Goal: Task Accomplishment & Management: Complete application form

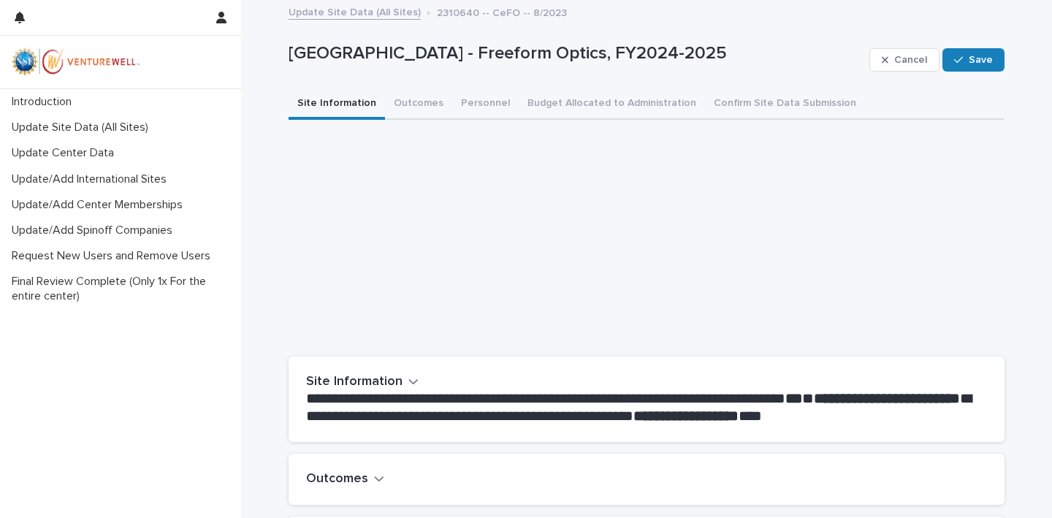
click at [317, 102] on button "Site Information" at bounding box center [337, 104] width 96 height 31
click at [400, 106] on button "Outcomes" at bounding box center [418, 104] width 67 height 31
click at [376, 477] on icon "button" at bounding box center [379, 479] width 9 height 5
click at [376, 472] on icon "button" at bounding box center [379, 478] width 10 height 13
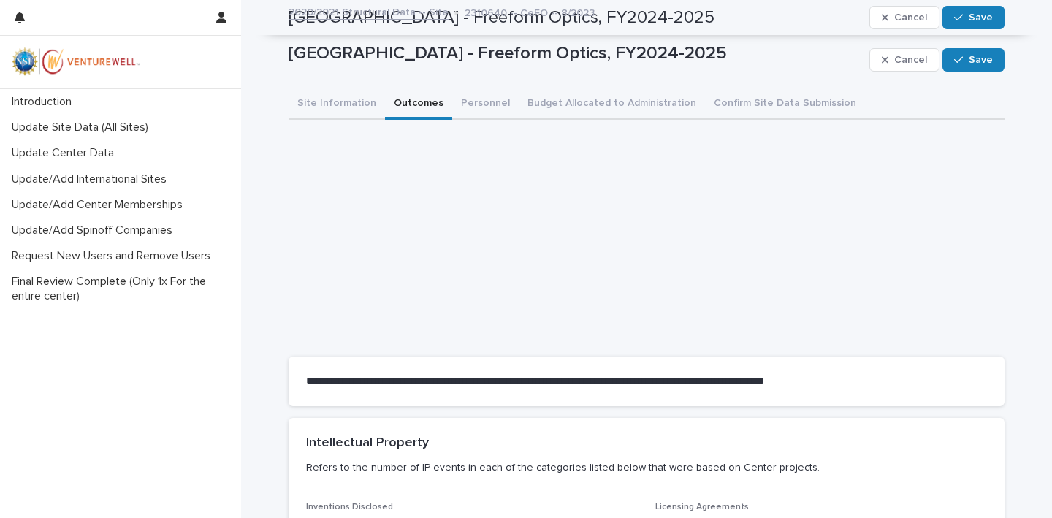
click at [417, 106] on button "Outcomes" at bounding box center [418, 104] width 67 height 31
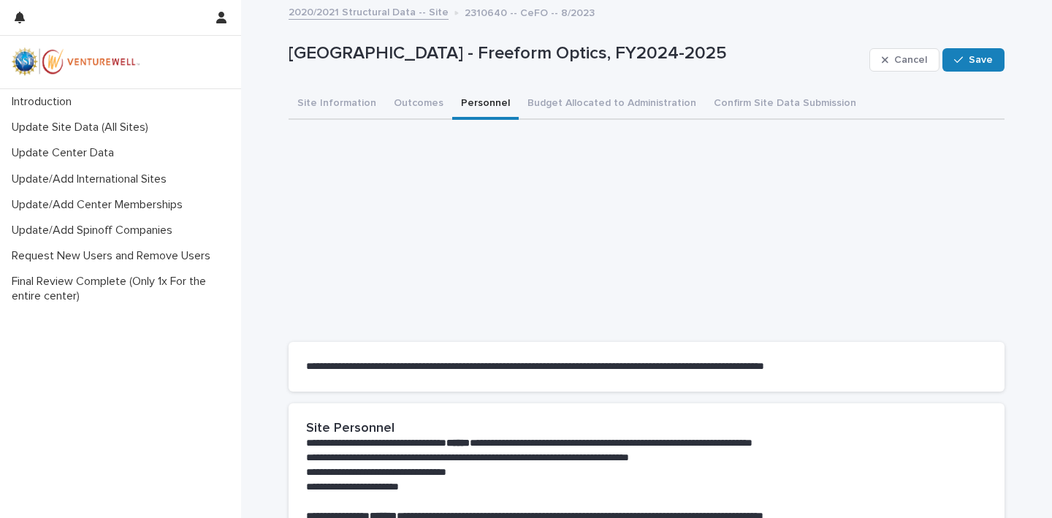
click at [489, 102] on button "Personnel" at bounding box center [485, 104] width 67 height 31
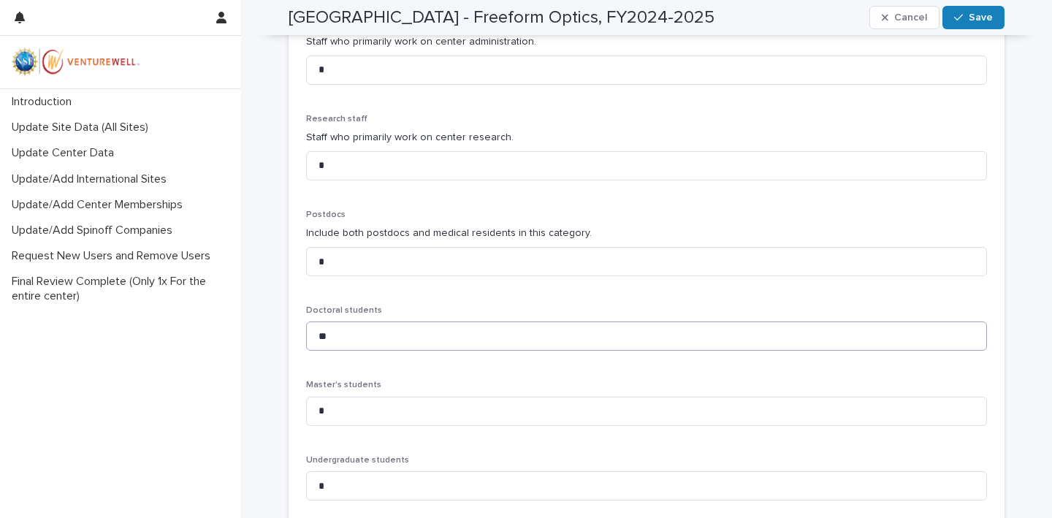
scroll to position [775, 0]
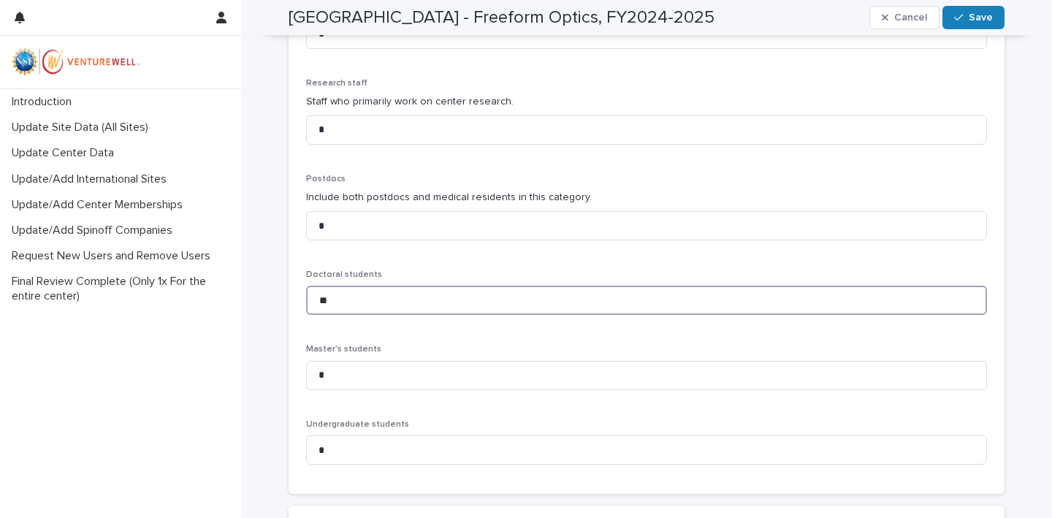
click at [343, 294] on input "**" at bounding box center [646, 300] width 681 height 29
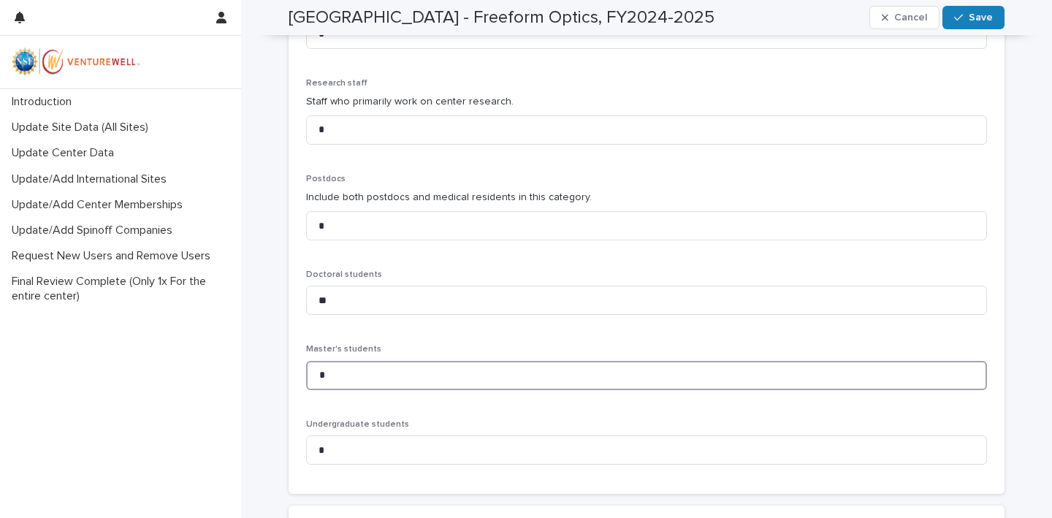
click at [333, 366] on input "*" at bounding box center [646, 375] width 681 height 29
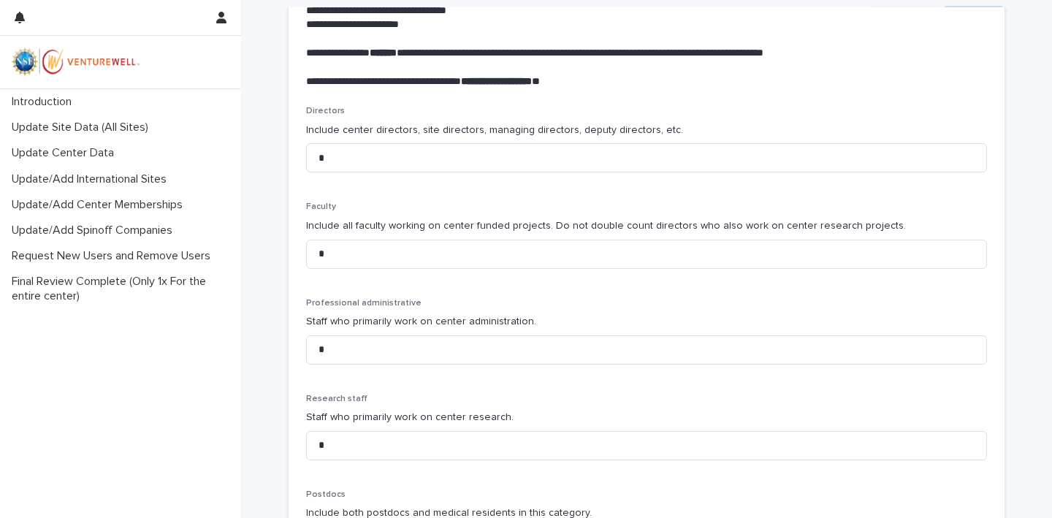
scroll to position [0, 0]
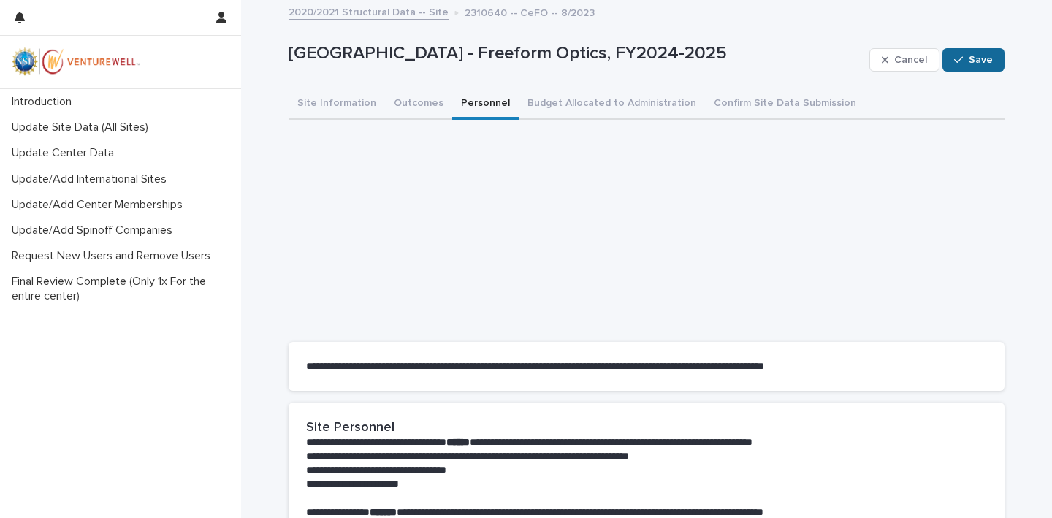
type input "*"
click at [973, 64] on button "Save" at bounding box center [974, 59] width 62 height 23
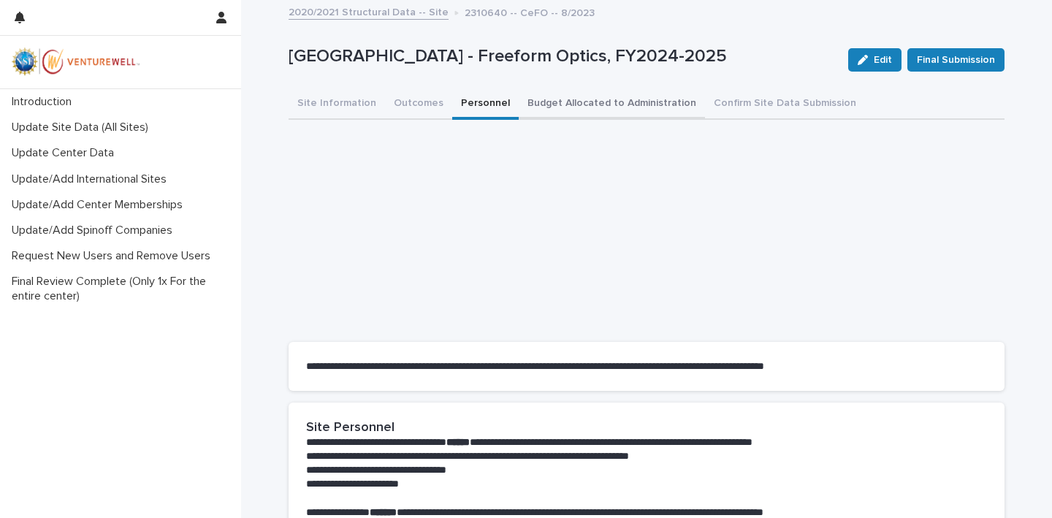
click at [572, 105] on button "Budget Allocated to Administration" at bounding box center [612, 104] width 186 height 31
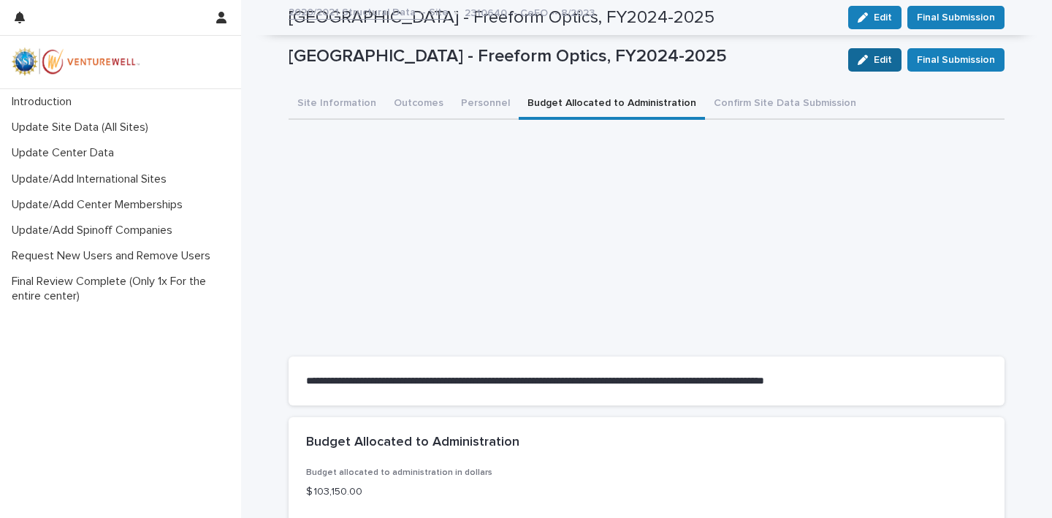
scroll to position [13, 0]
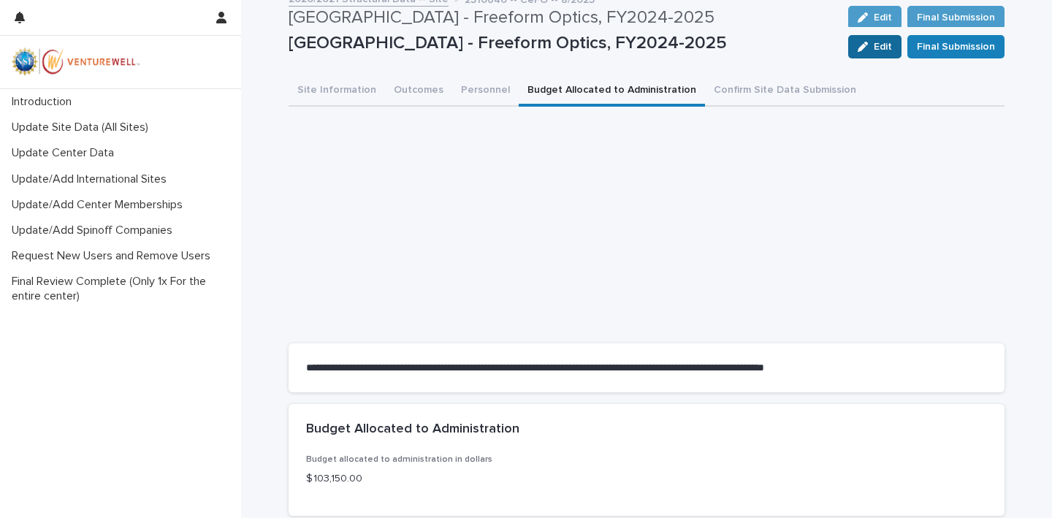
click at [872, 50] on div "button" at bounding box center [866, 47] width 16 height 10
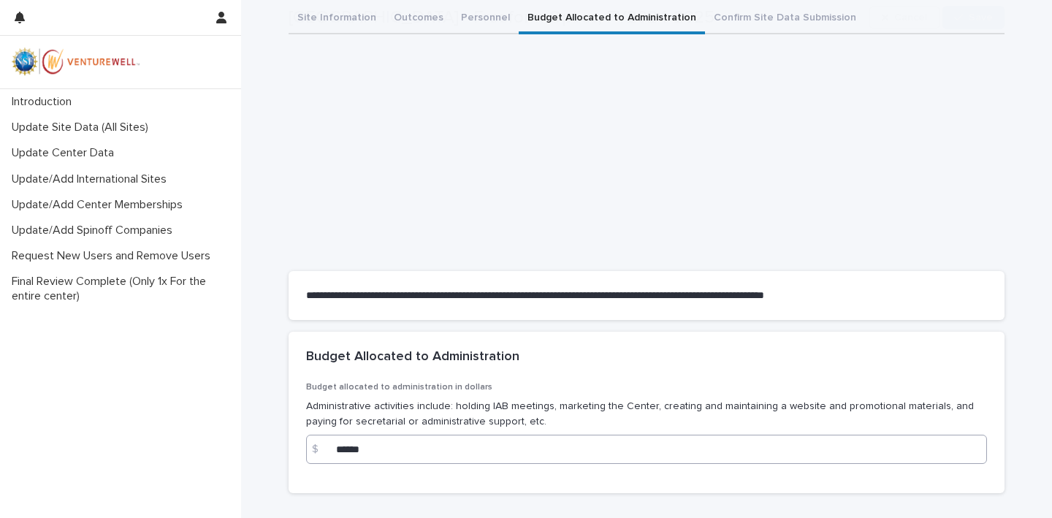
scroll to position [184, 0]
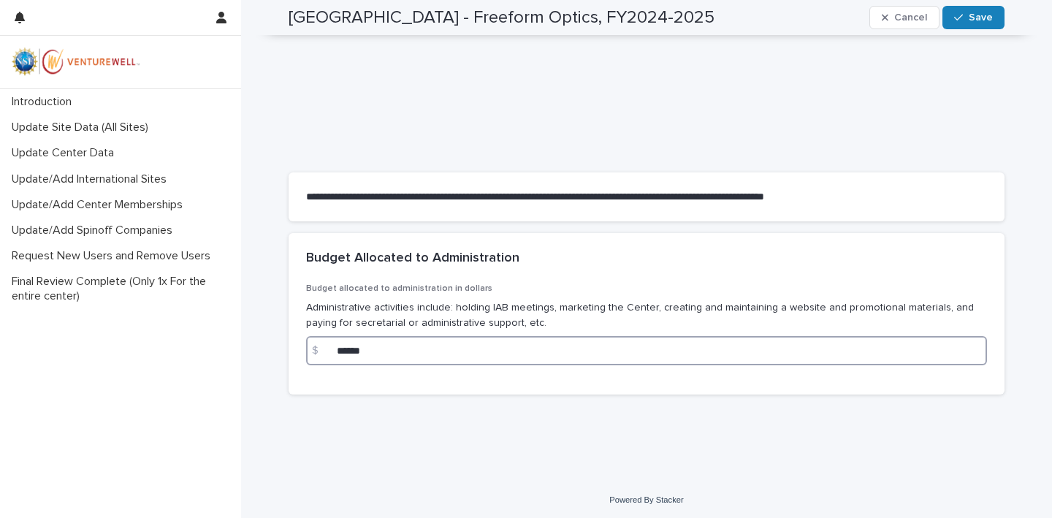
drag, startPoint x: 371, startPoint y: 349, endPoint x: 278, endPoint y: 341, distance: 93.2
click at [278, 341] on div "**********" at bounding box center [646, 148] width 811 height 663
click at [337, 346] on input at bounding box center [646, 350] width 681 height 29
click at [344, 350] on input "*****" at bounding box center [646, 350] width 681 height 29
type input "*****"
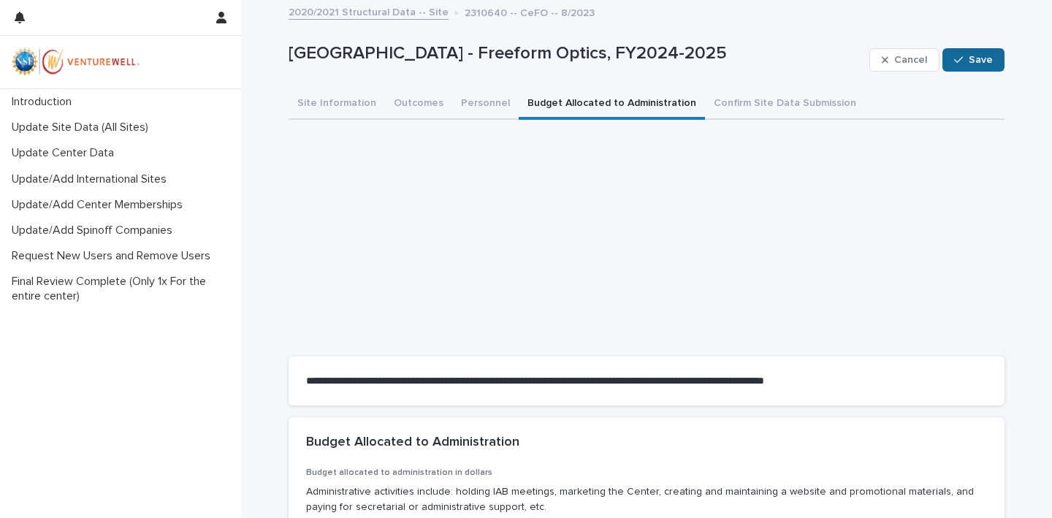
scroll to position [0, 0]
click at [982, 64] on button "Save" at bounding box center [974, 59] width 62 height 23
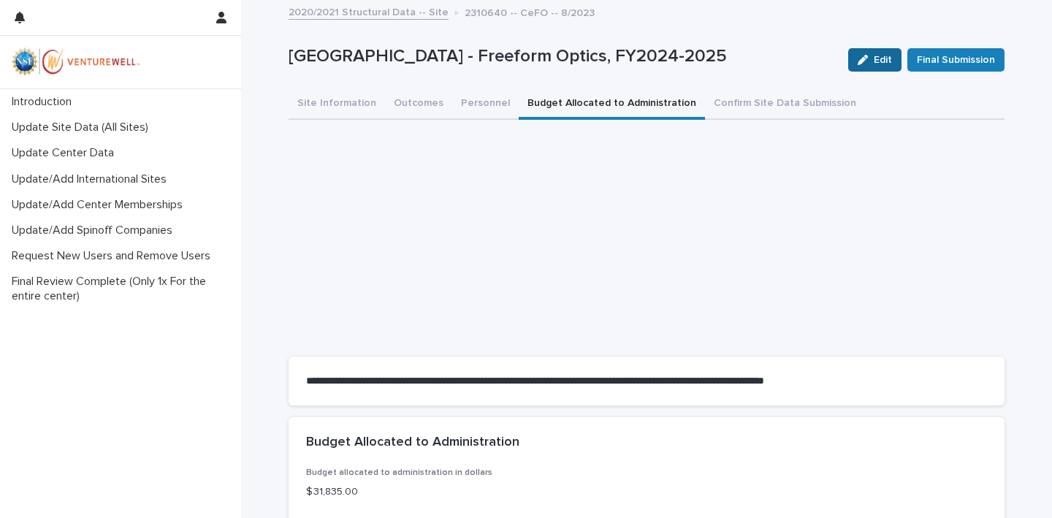
click at [881, 60] on span "Edit" at bounding box center [883, 60] width 18 height 10
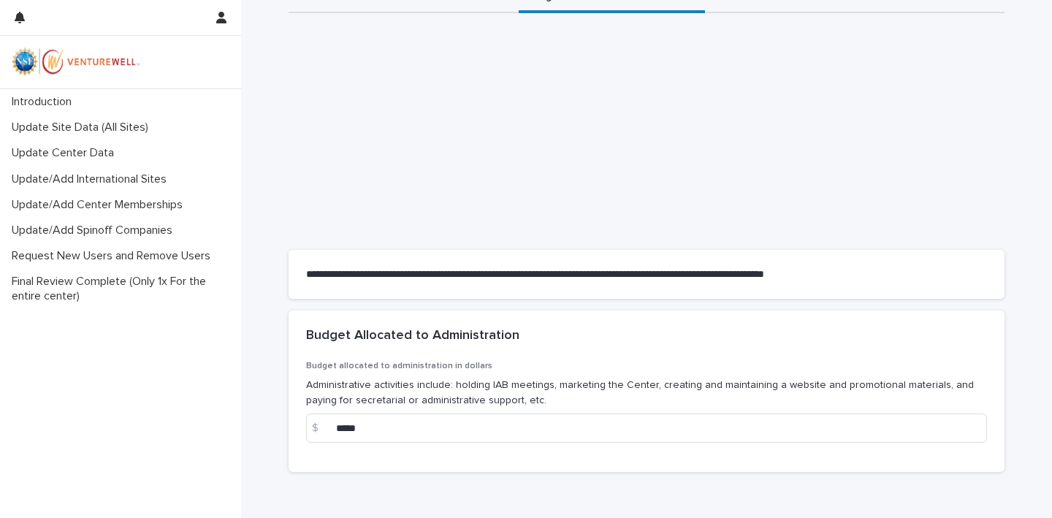
scroll to position [115, 0]
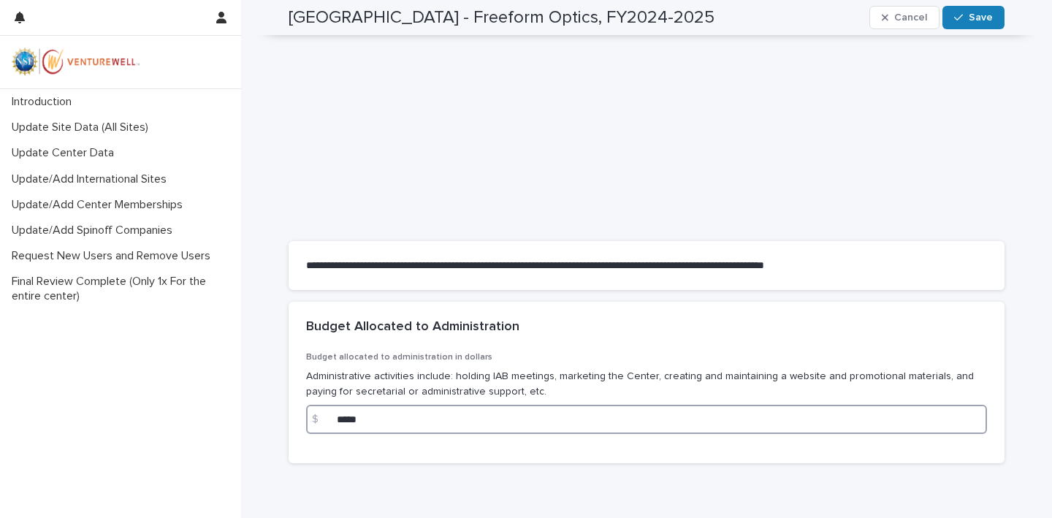
drag, startPoint x: 369, startPoint y: 417, endPoint x: 305, endPoint y: 417, distance: 63.6
click at [305, 417] on div "Budget allocated to administration in dollars Administrative activities include…" at bounding box center [647, 407] width 716 height 111
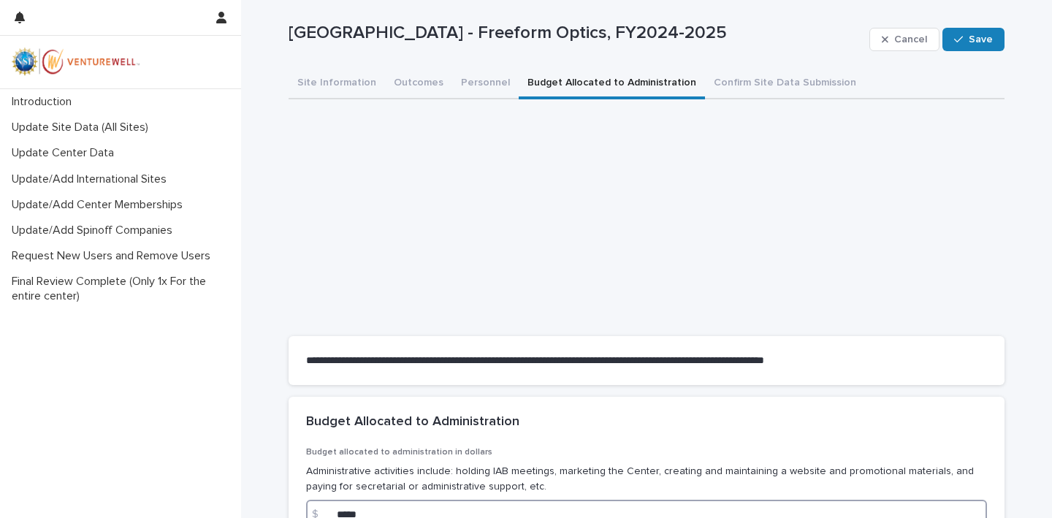
scroll to position [15, 0]
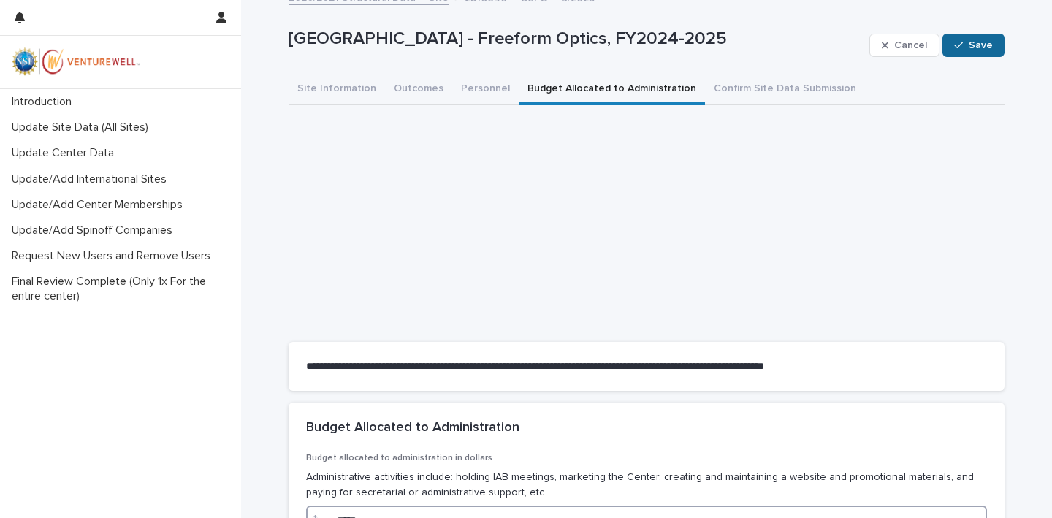
type input "*****"
click at [971, 50] on button "Save" at bounding box center [974, 45] width 62 height 23
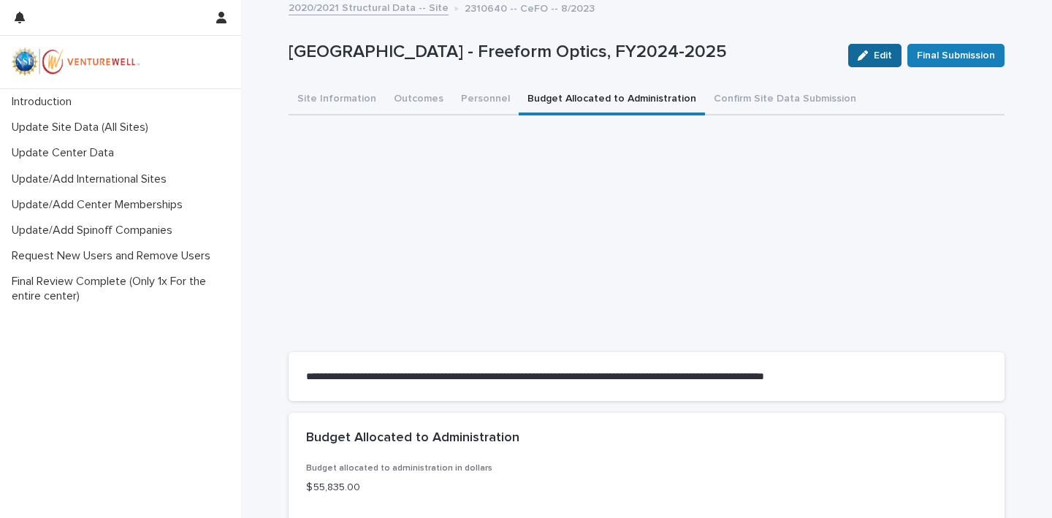
scroll to position [0, 0]
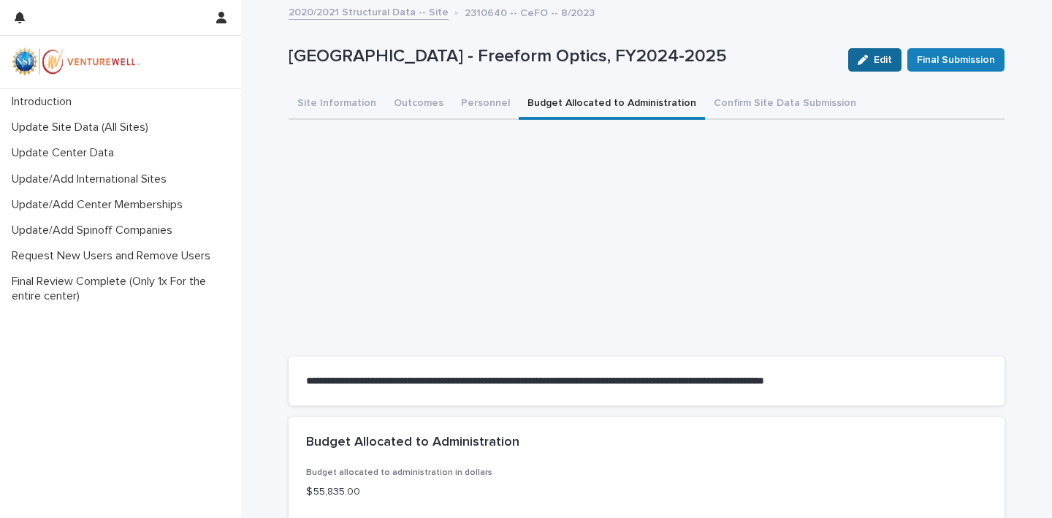
click at [878, 60] on span "Edit" at bounding box center [883, 60] width 18 height 10
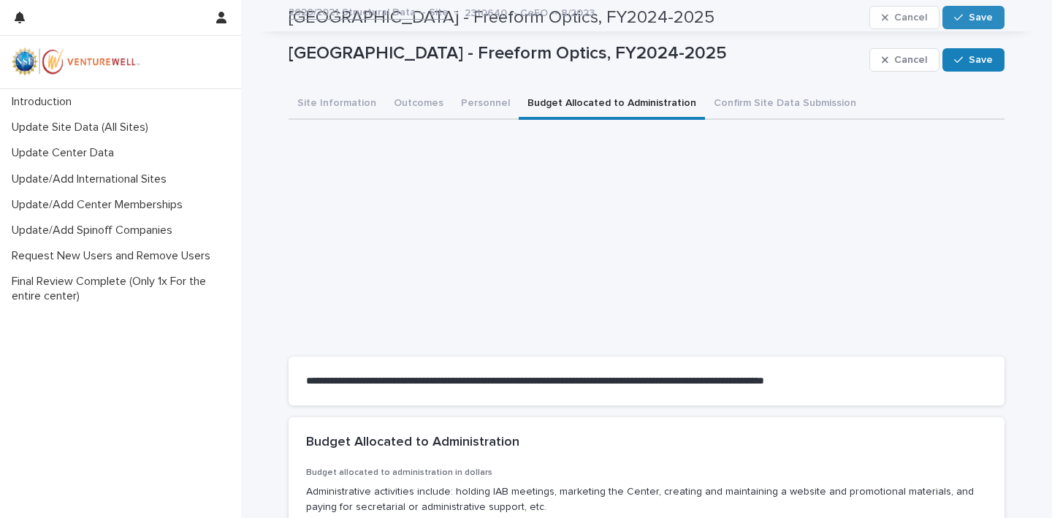
scroll to position [165, 0]
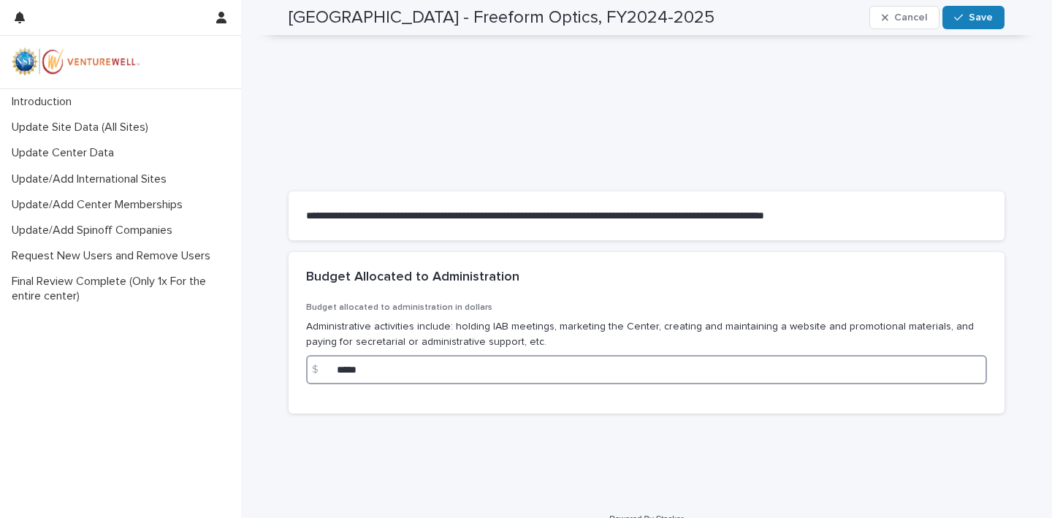
drag, startPoint x: 406, startPoint y: 370, endPoint x: 276, endPoint y: 370, distance: 130.1
click at [276, 370] on div "**********" at bounding box center [646, 167] width 811 height 663
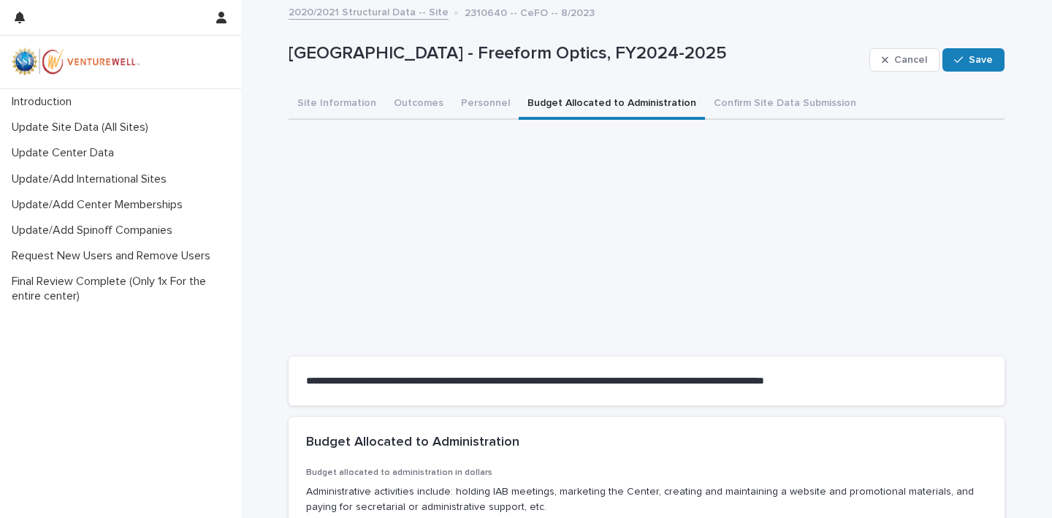
scroll to position [0, 0]
type input "*****"
click at [957, 56] on icon "button" at bounding box center [958, 60] width 9 height 10
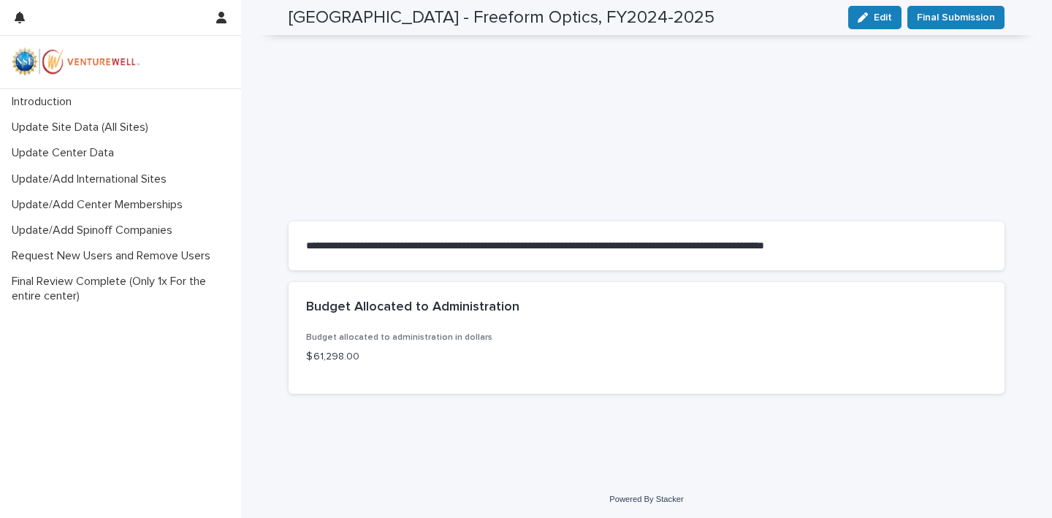
scroll to position [134, 0]
click at [96, 155] on p "Update Center Data" at bounding box center [66, 153] width 120 height 14
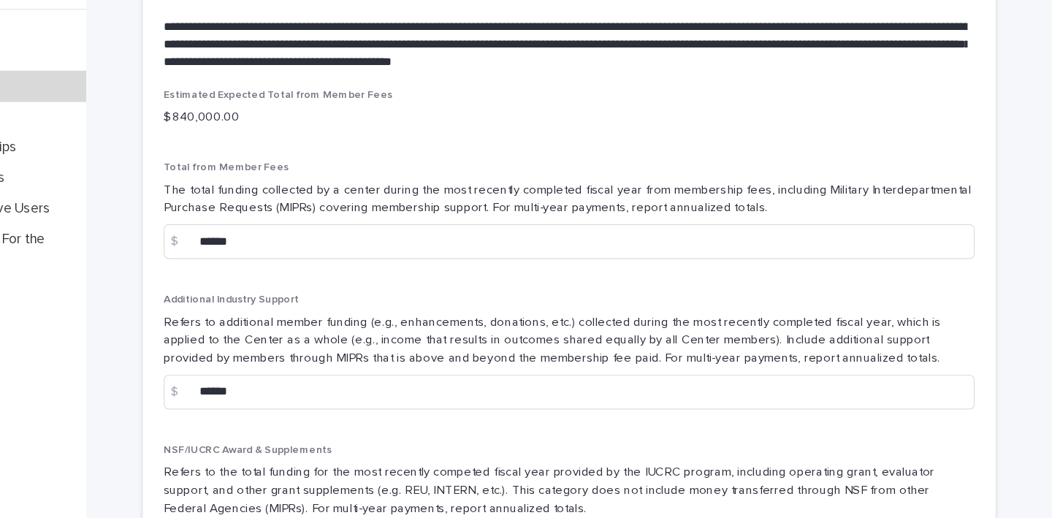
scroll to position [1070, 0]
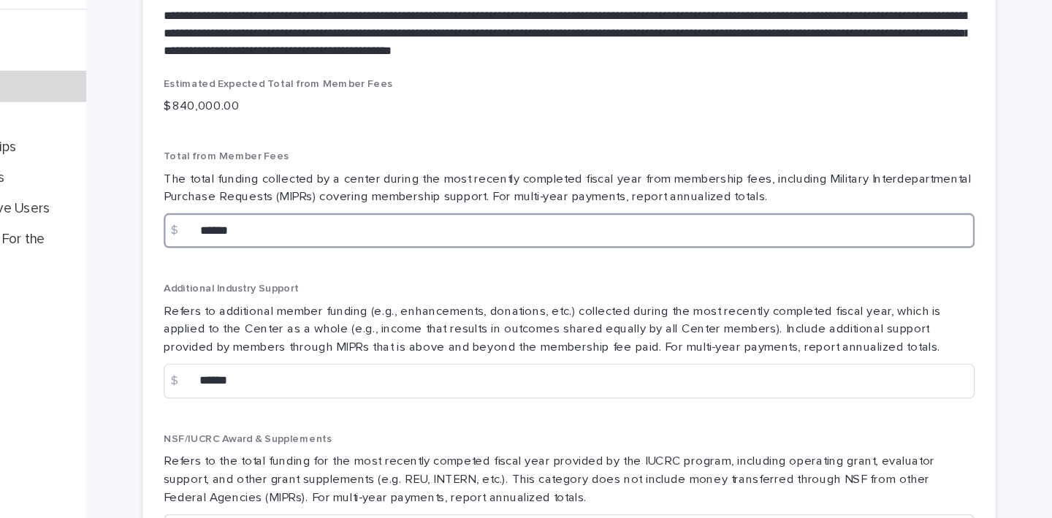
drag, startPoint x: 213, startPoint y: 202, endPoint x: 151, endPoint y: 195, distance: 62.5
click at [306, 260] on div "$ ******" at bounding box center [646, 274] width 681 height 29
type input "******"
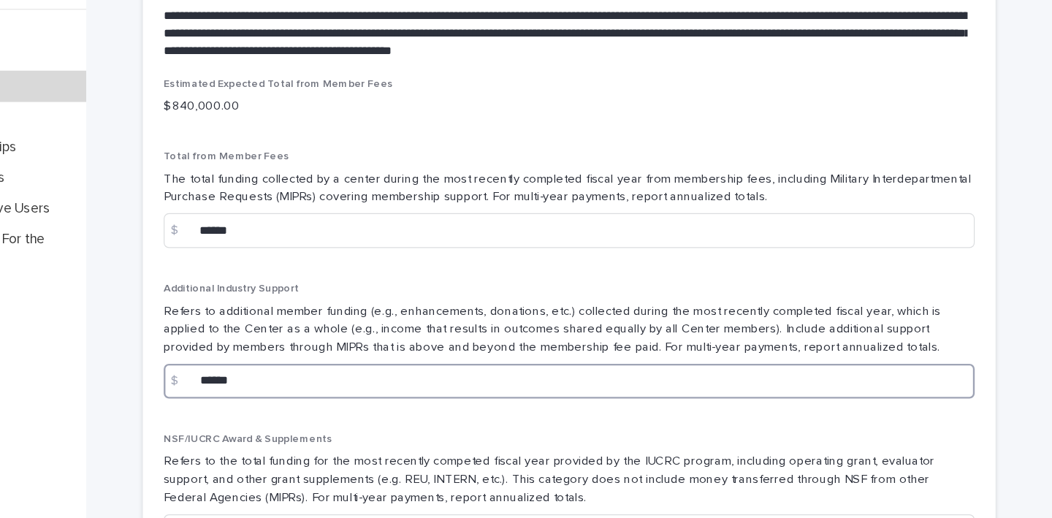
click at [341, 387] on input "******" at bounding box center [646, 401] width 681 height 29
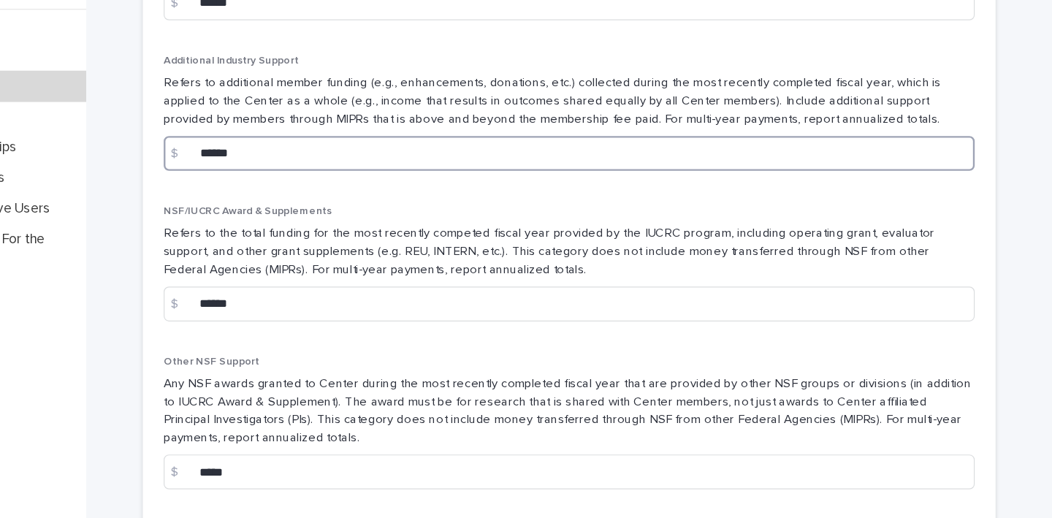
scroll to position [1333, 0]
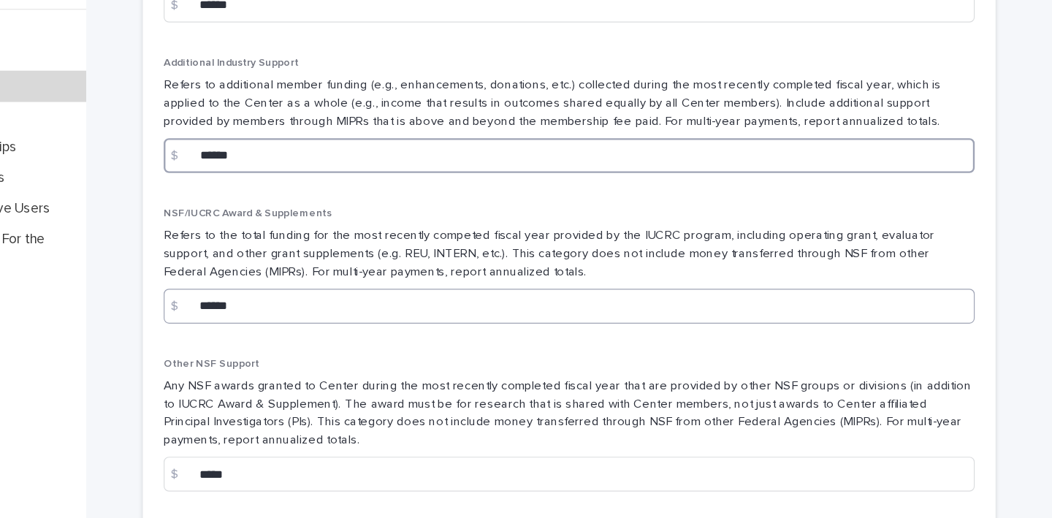
type input "******"
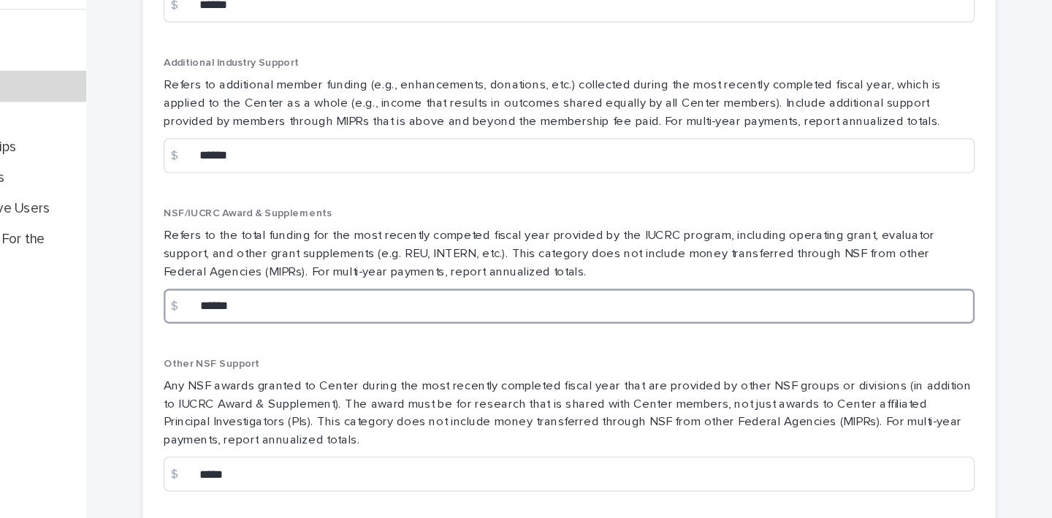
drag, startPoint x: 234, startPoint y: 258, endPoint x: 160, endPoint y: 254, distance: 73.9
click at [306, 324] on div "$ ******" at bounding box center [646, 338] width 681 height 29
click at [322, 324] on input "******" at bounding box center [646, 338] width 681 height 29
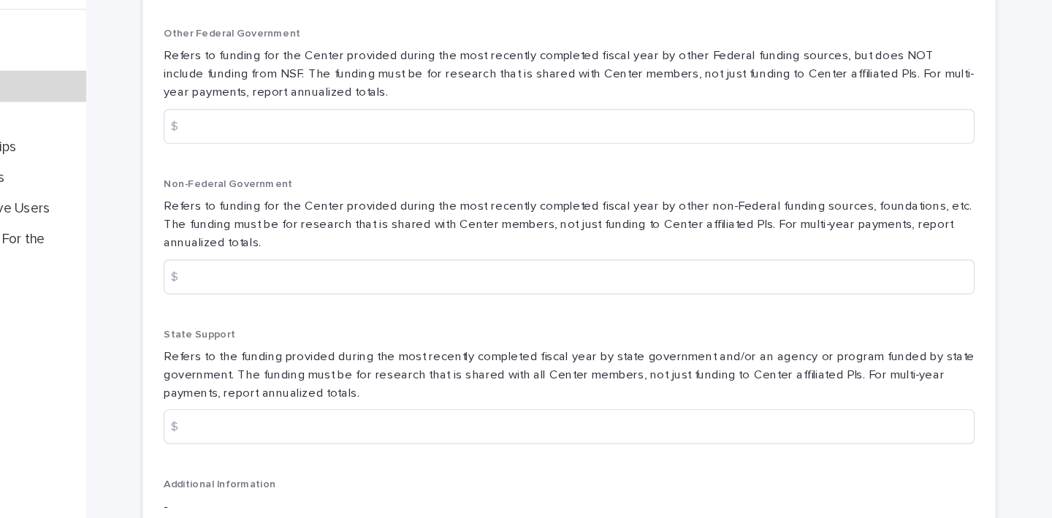
scroll to position [1750, 0]
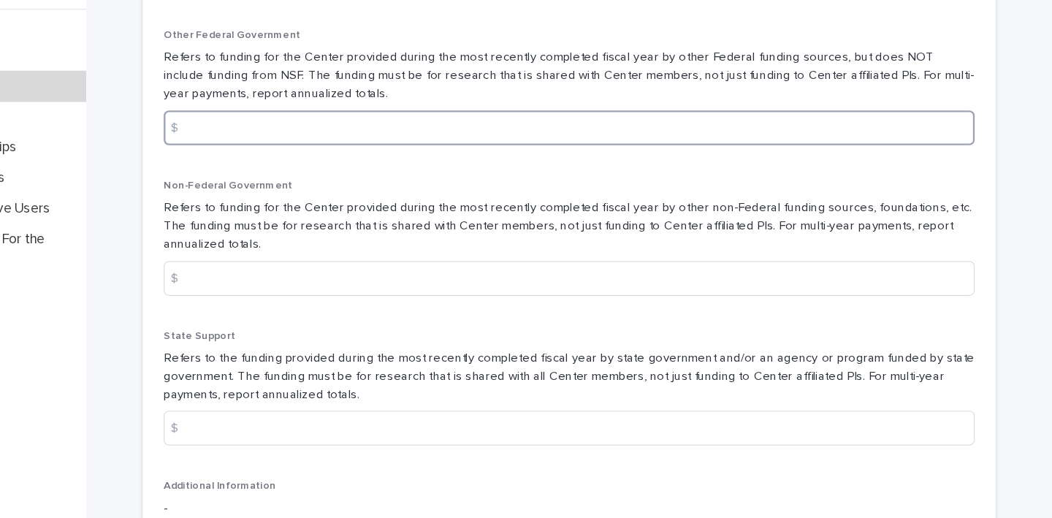
click at [306, 174] on input at bounding box center [646, 188] width 681 height 29
type input "*"
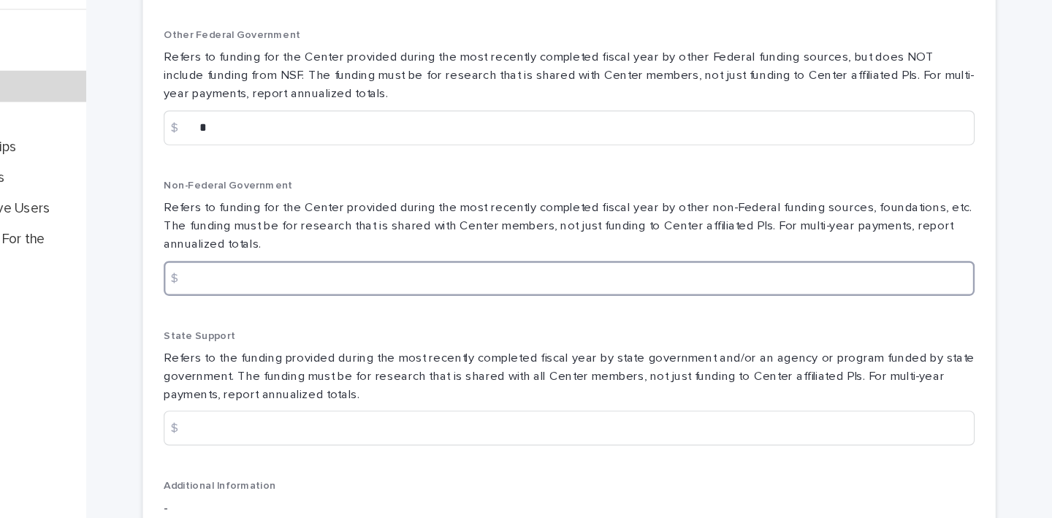
click at [306, 300] on input at bounding box center [646, 314] width 681 height 29
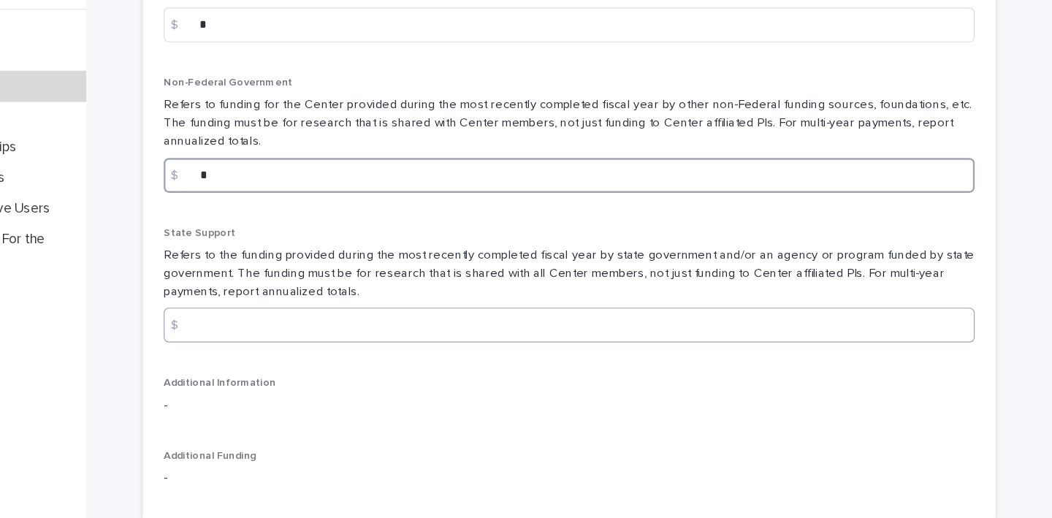
type input "*"
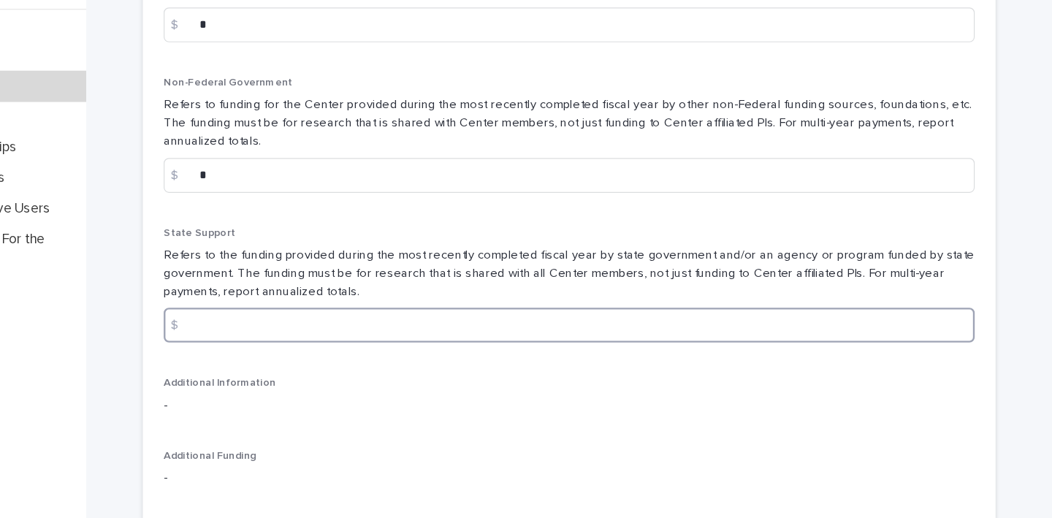
click at [306, 339] on input at bounding box center [646, 353] width 681 height 29
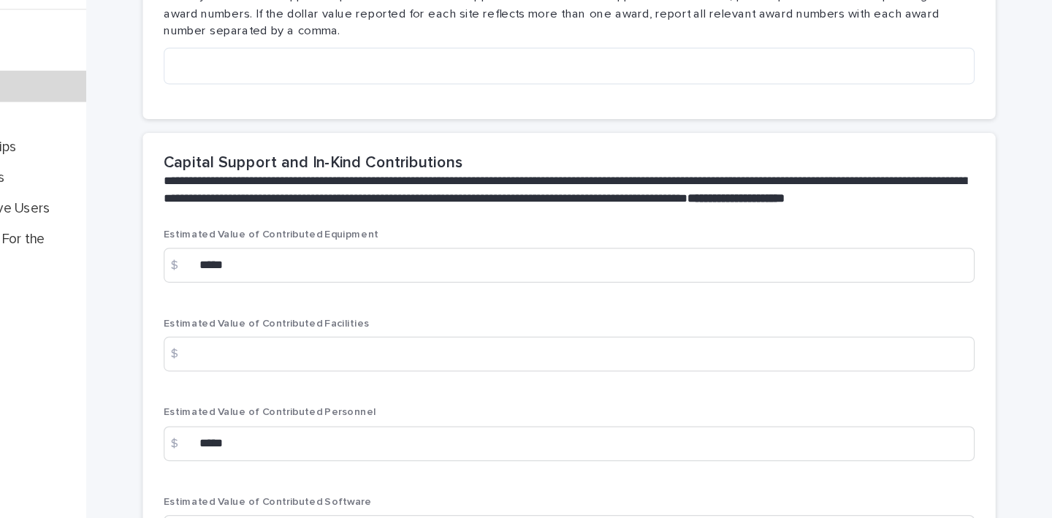
scroll to position [2391, 0]
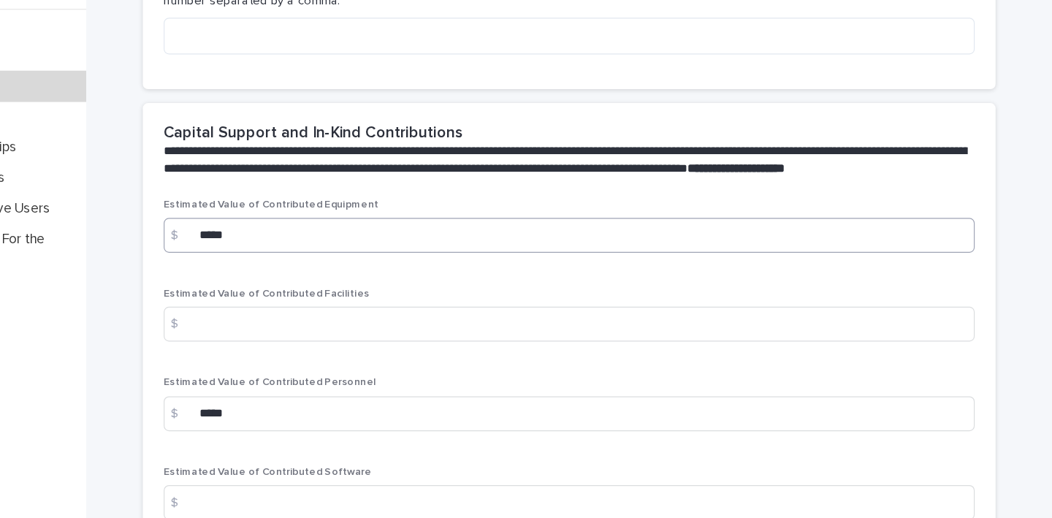
type input "*"
drag, startPoint x: 210, startPoint y: 199, endPoint x: 145, endPoint y: 192, distance: 65.4
click at [306, 264] on div "$ *****" at bounding box center [646, 278] width 681 height 29
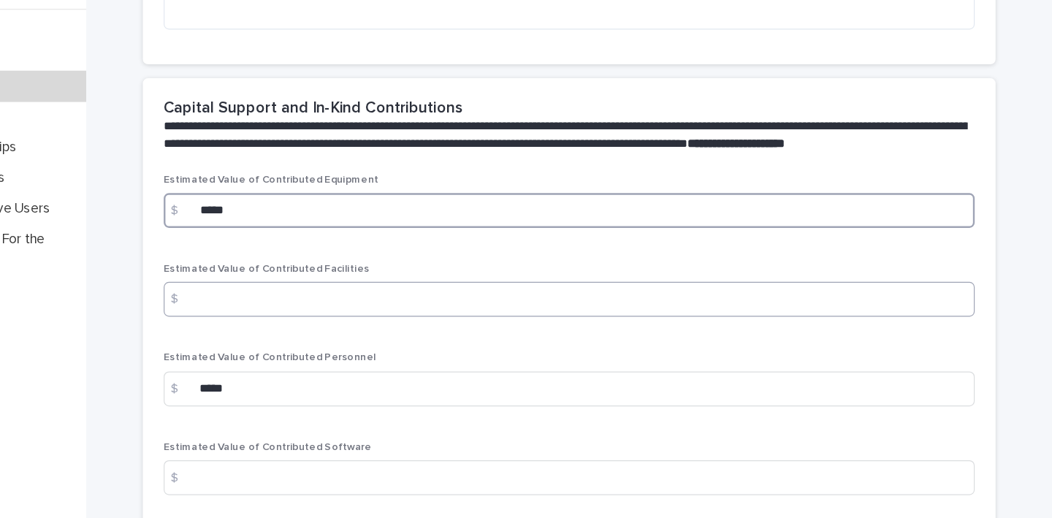
scroll to position [2434, 0]
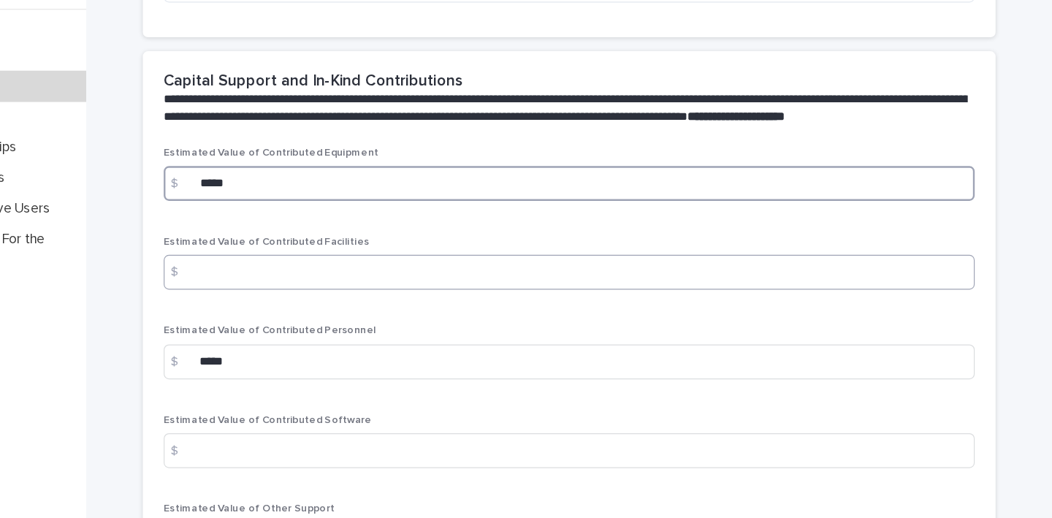
type input "*****"
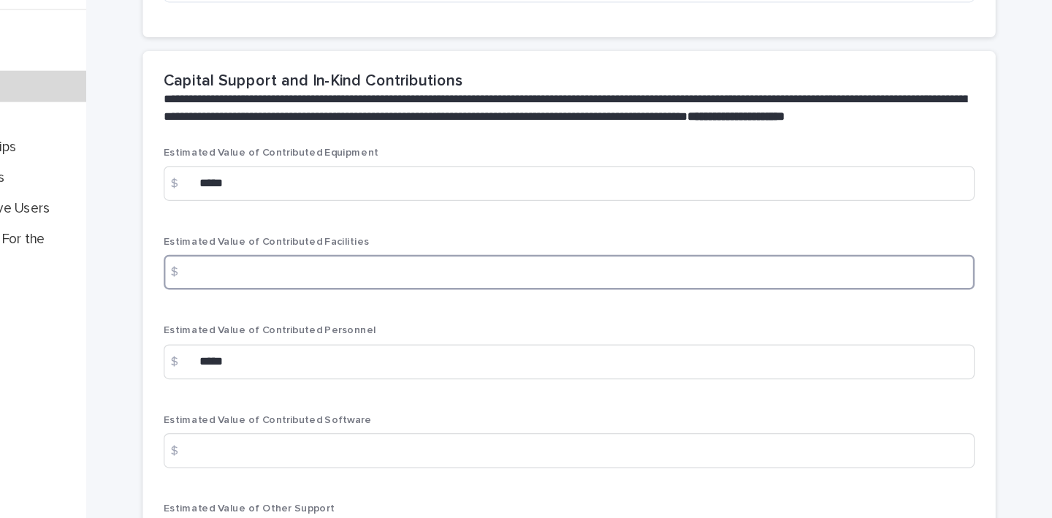
click at [306, 295] on input at bounding box center [646, 309] width 681 height 29
type input "*"
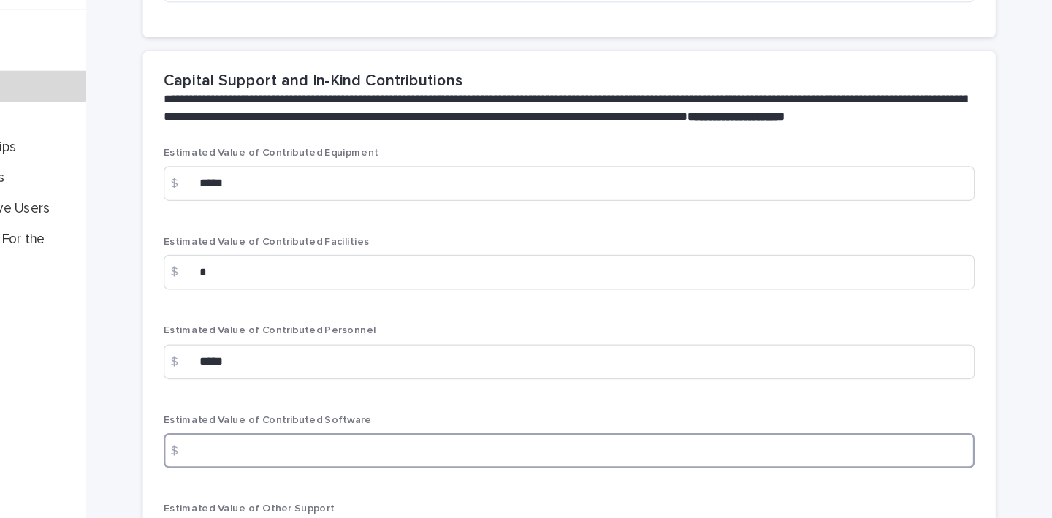
click at [306, 445] on input at bounding box center [646, 459] width 681 height 29
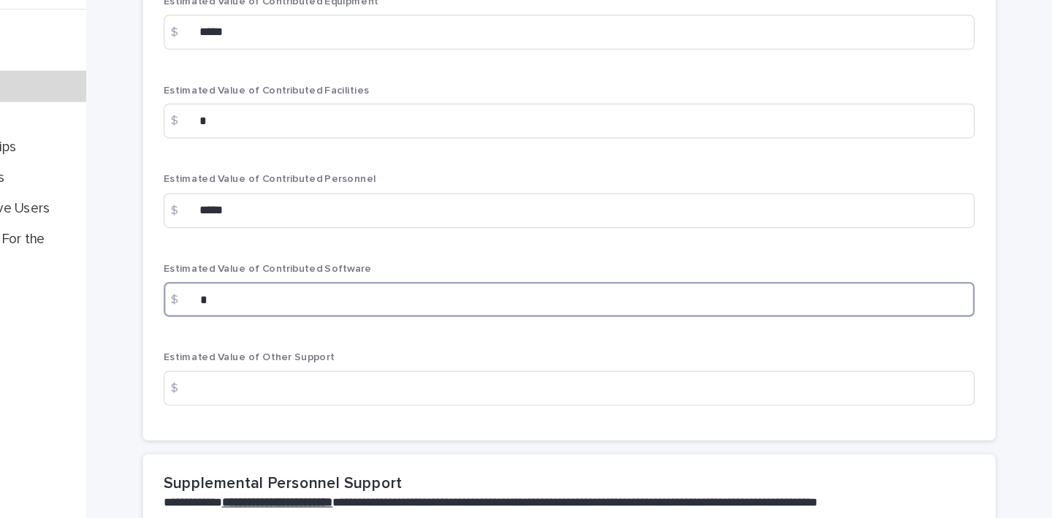
scroll to position [2583, 0]
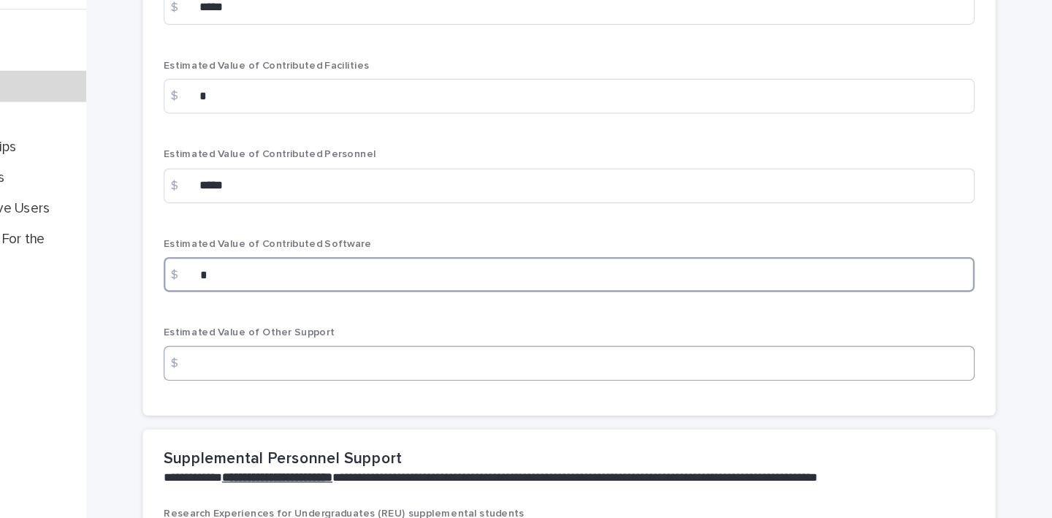
type input "*"
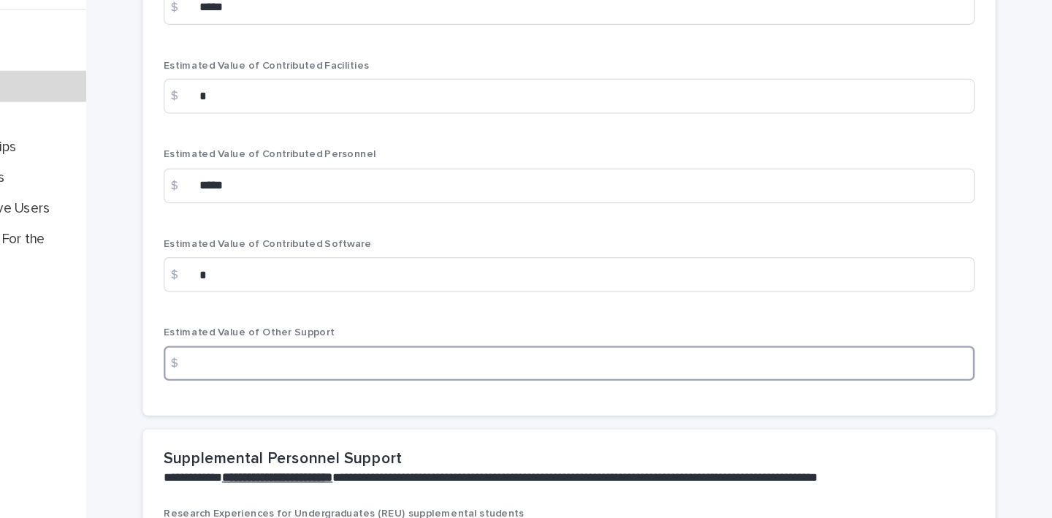
click at [306, 371] on input at bounding box center [646, 385] width 681 height 29
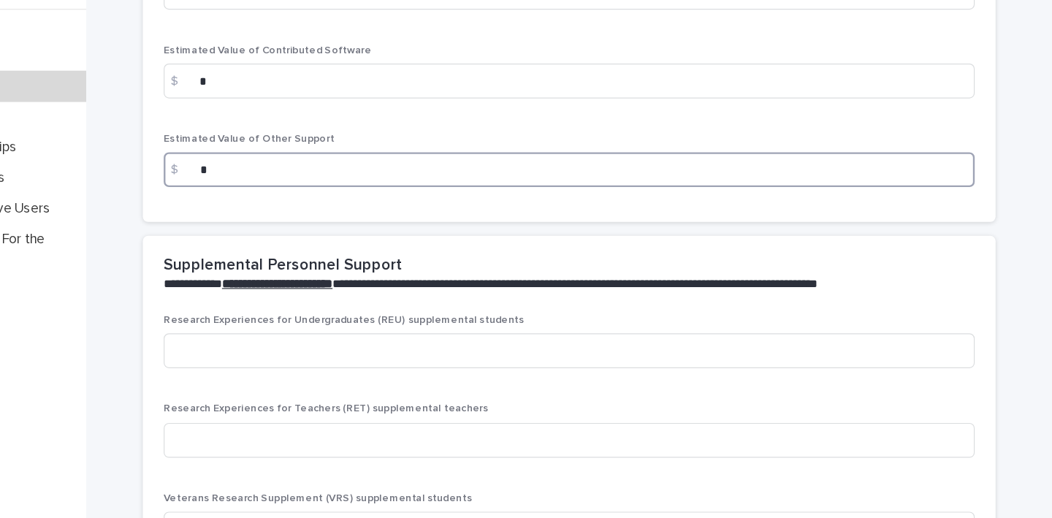
scroll to position [2758, 0]
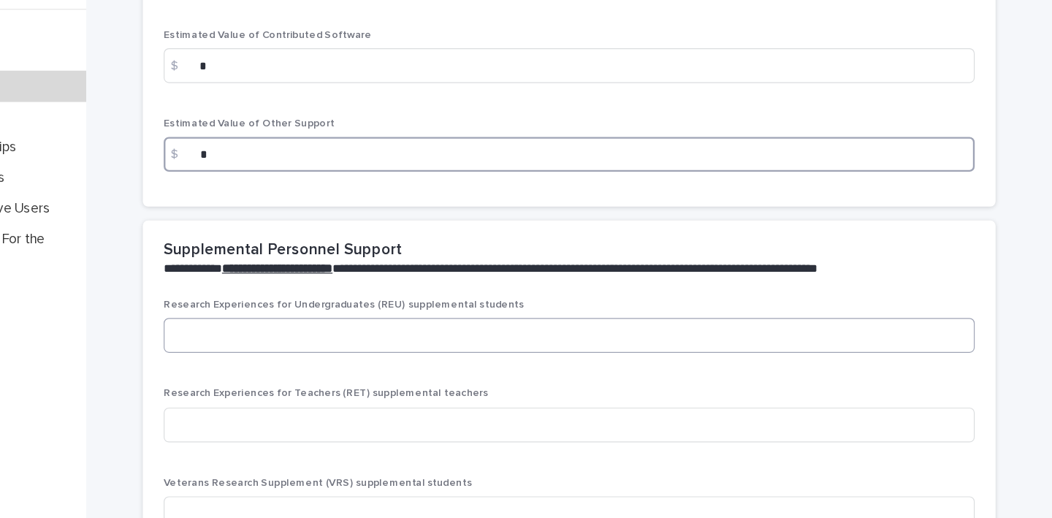
type input "*"
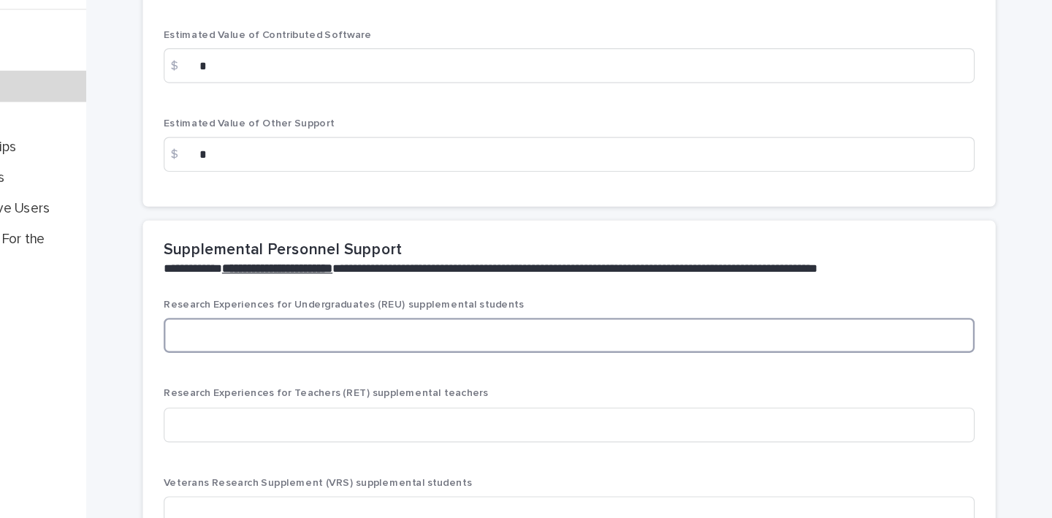
click at [306, 348] on input at bounding box center [646, 362] width 681 height 29
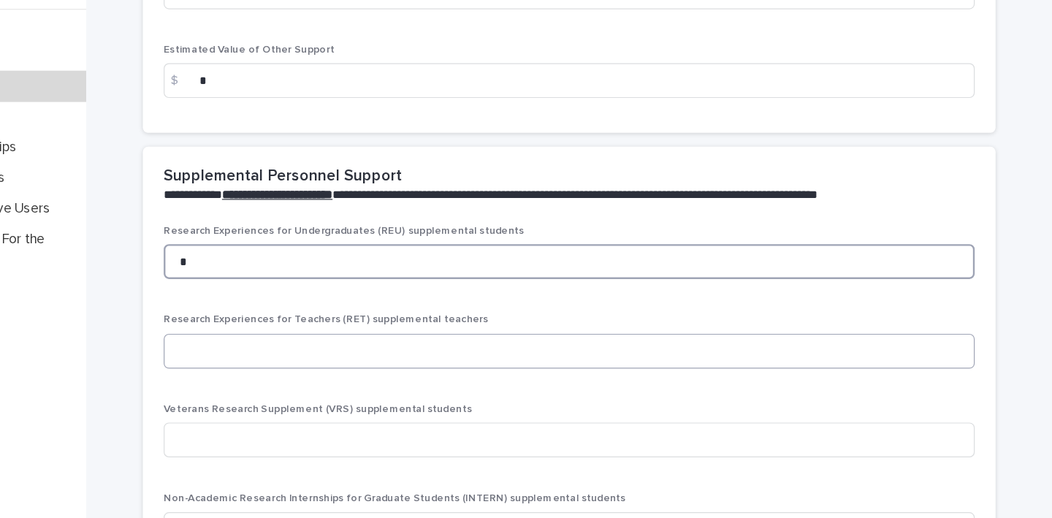
type input "*"
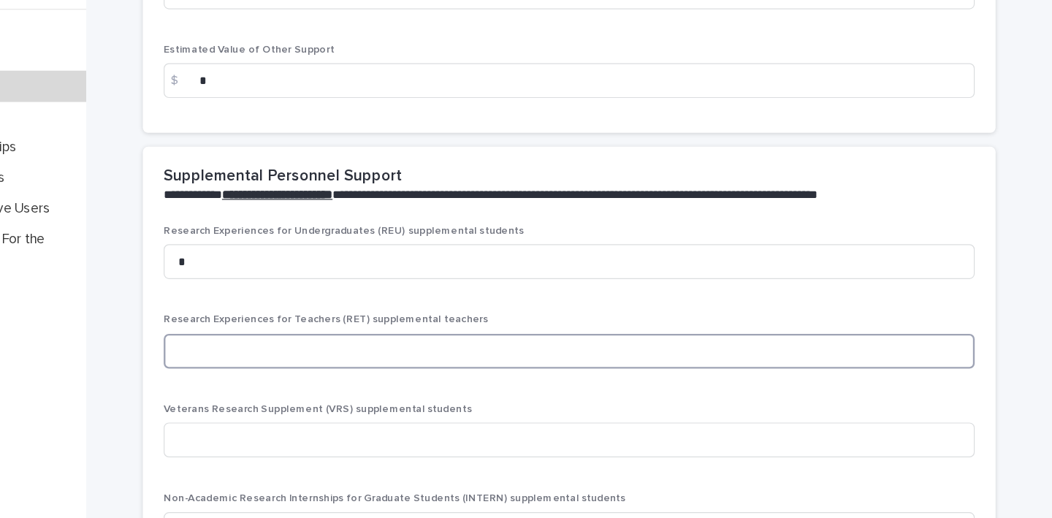
click at [306, 361] on input at bounding box center [646, 375] width 681 height 29
type input "*"
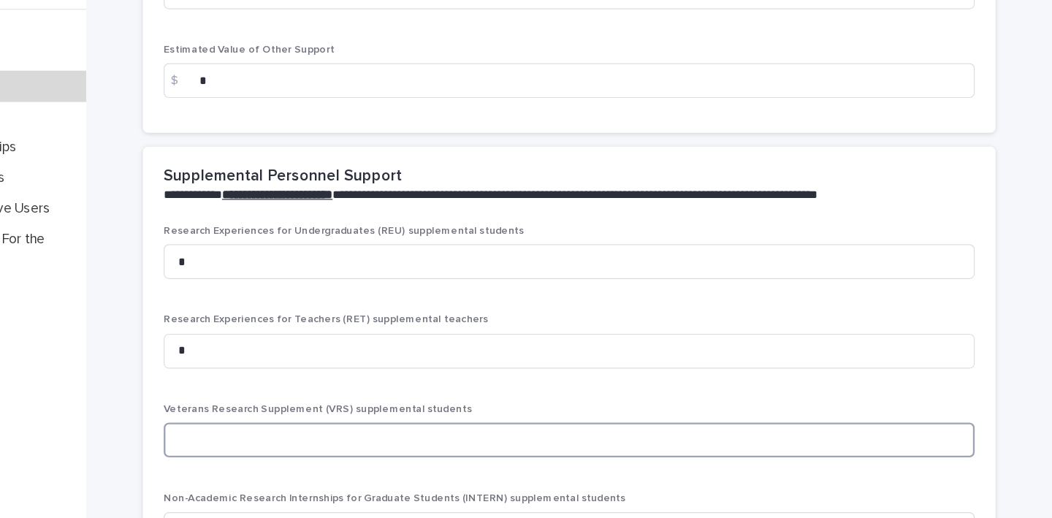
click at [306, 436] on input at bounding box center [646, 450] width 681 height 29
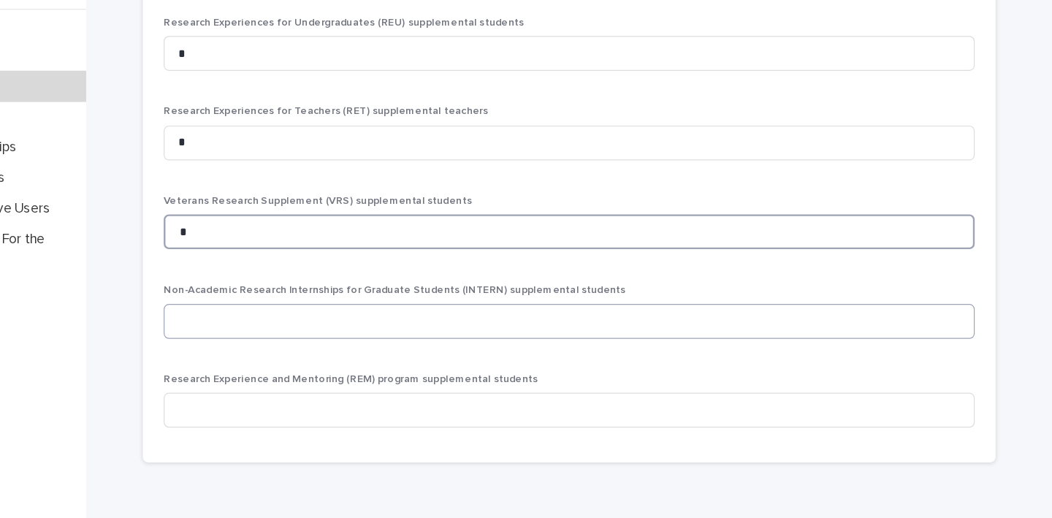
type input "*"
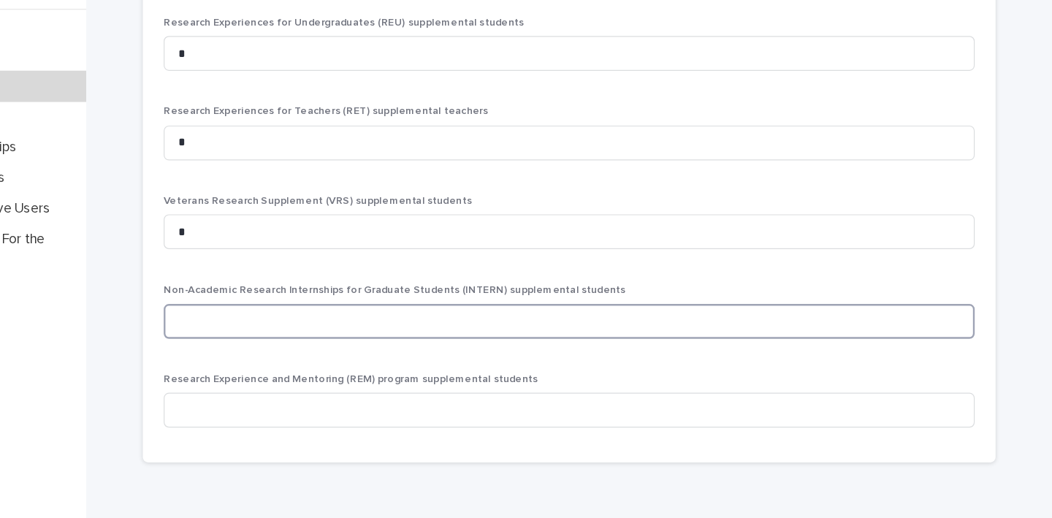
click at [306, 336] on input at bounding box center [646, 350] width 681 height 29
type input "*"
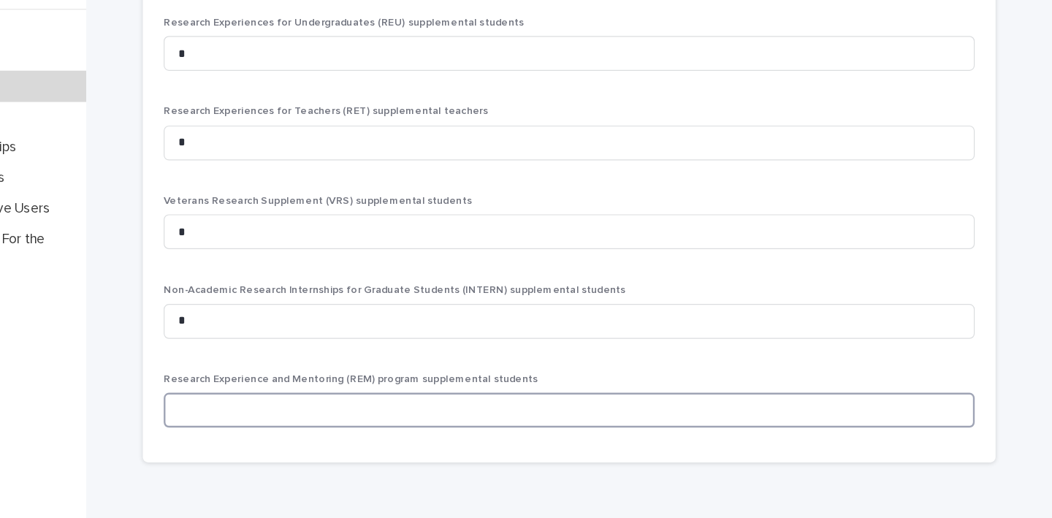
click at [306, 411] on input at bounding box center [646, 425] width 681 height 29
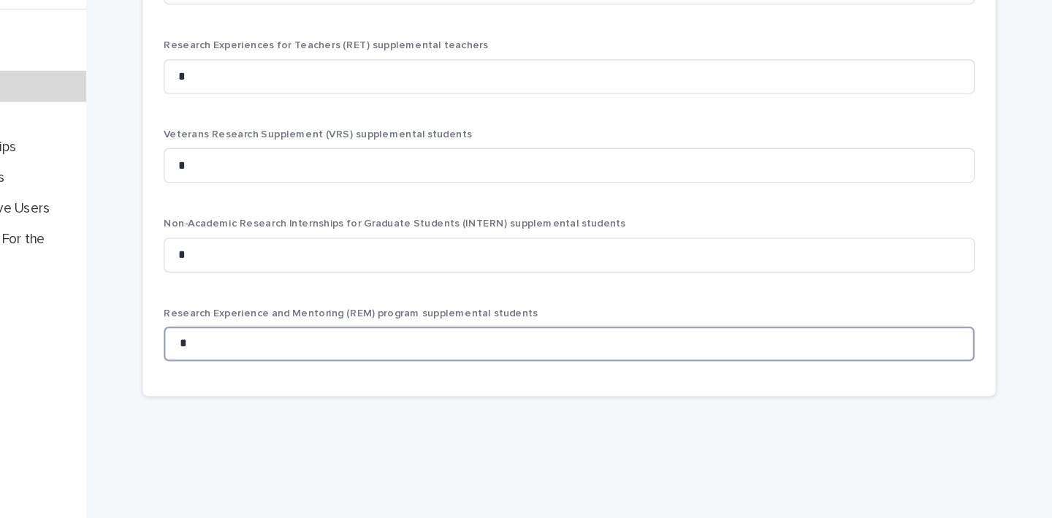
scroll to position [3050, 0]
type input "*"
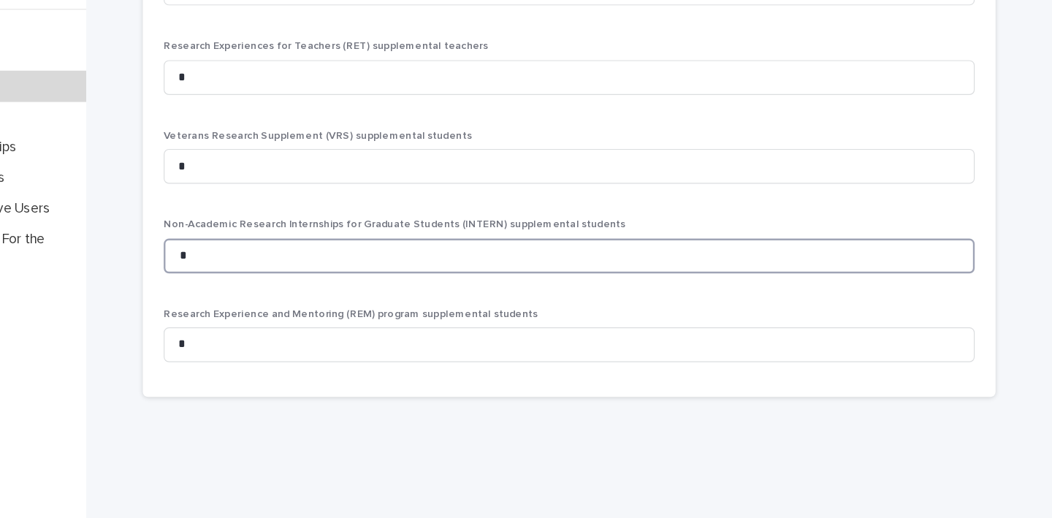
click at [306, 281] on input "*" at bounding box center [646, 295] width 681 height 29
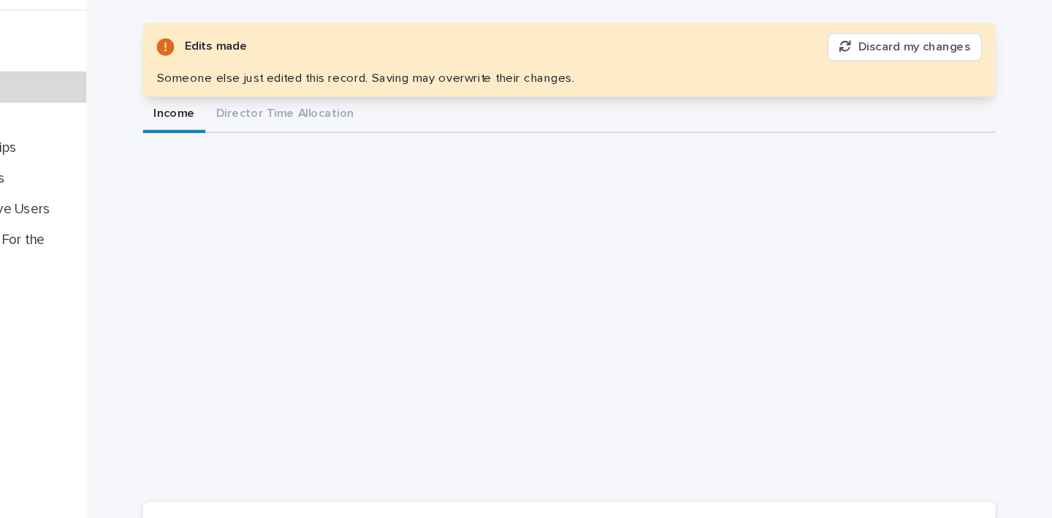
scroll to position [1, 0]
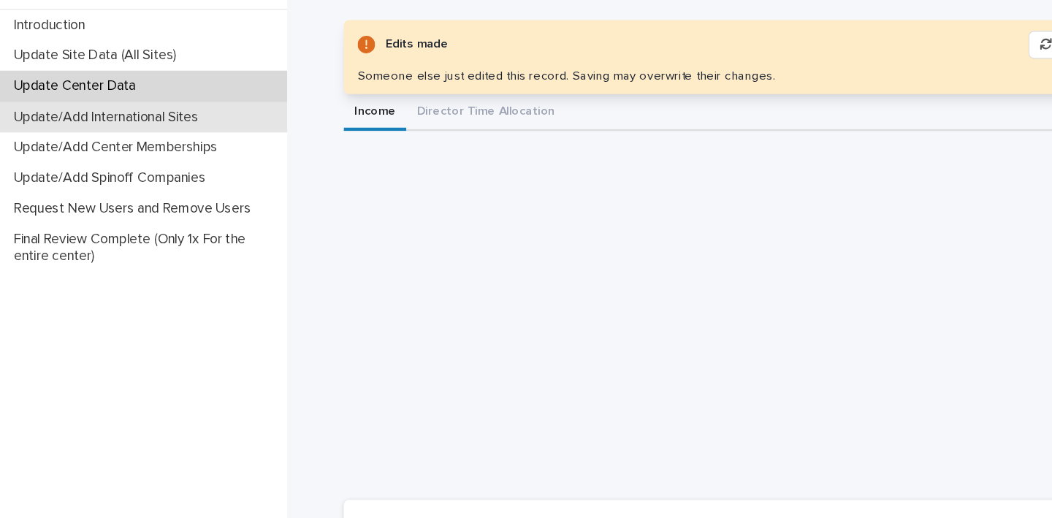
type input "******"
click at [103, 167] on div "Update/Add International Sites" at bounding box center [120, 180] width 241 height 26
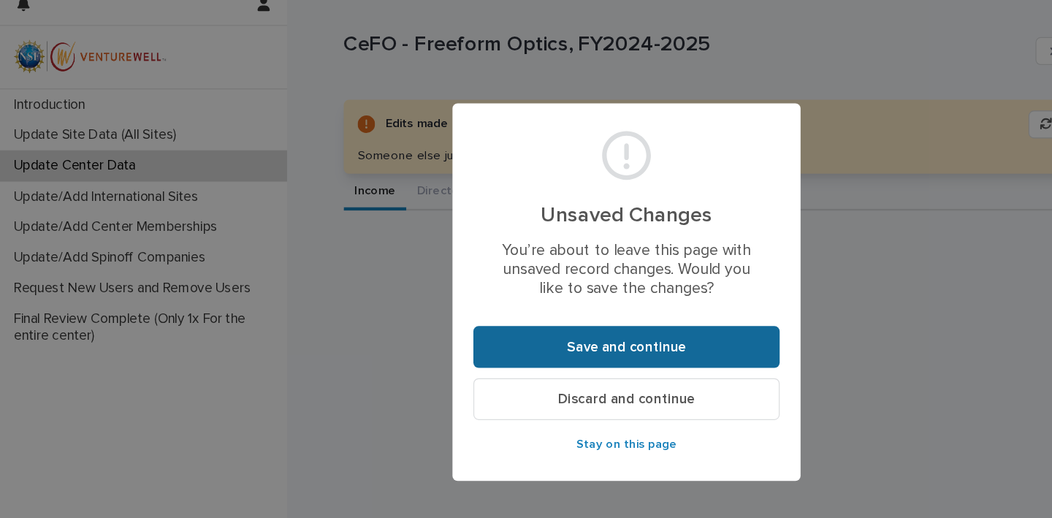
click at [531, 290] on button "Save and continue" at bounding box center [526, 305] width 257 height 35
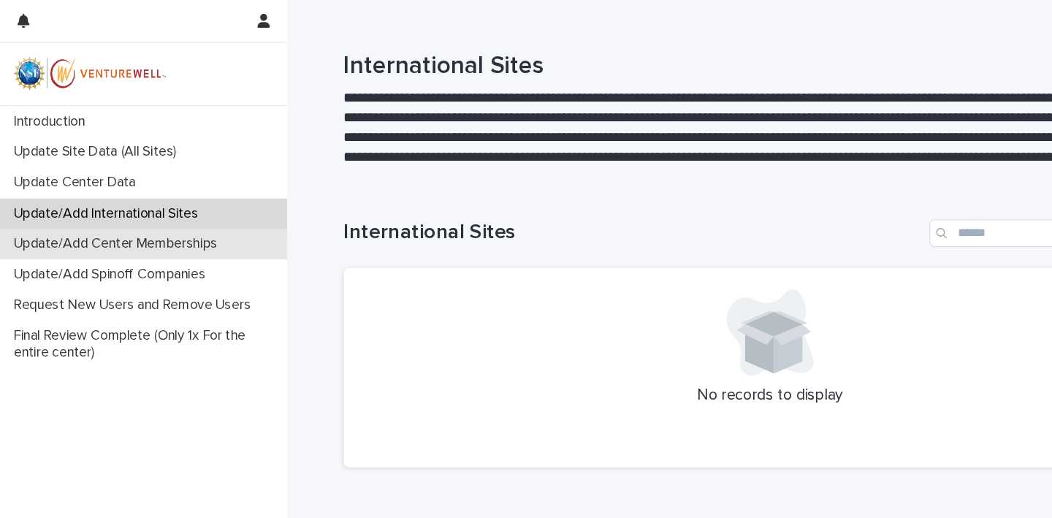
click at [72, 208] on p "Update/Add Center Memberships" at bounding box center [100, 205] width 189 height 14
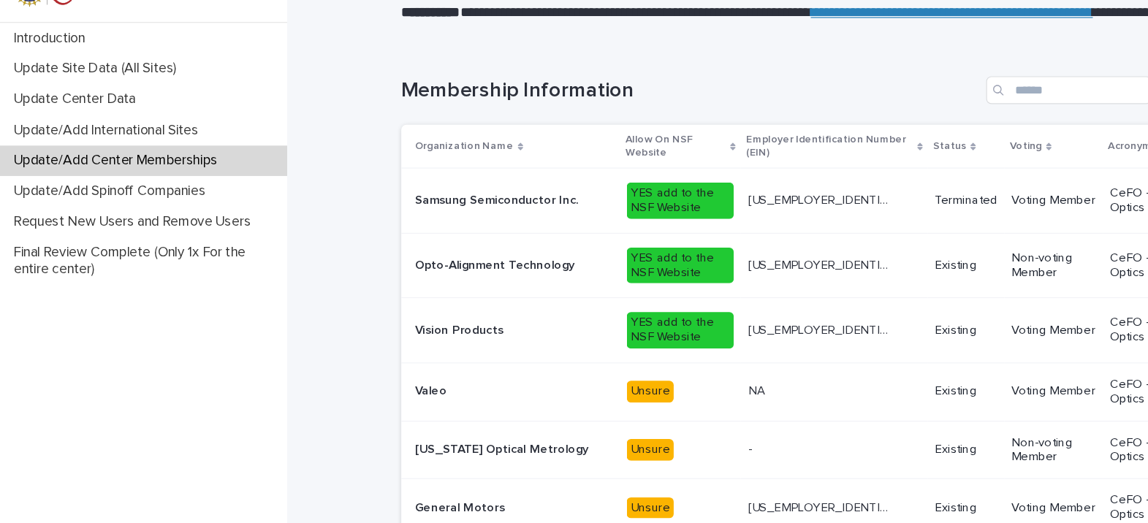
scroll to position [197, 0]
